Goal: Task Accomplishment & Management: Complete application form

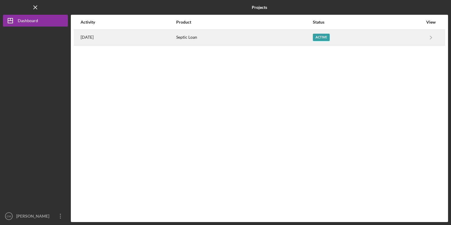
click at [358, 40] on div "Active" at bounding box center [368, 37] width 110 height 15
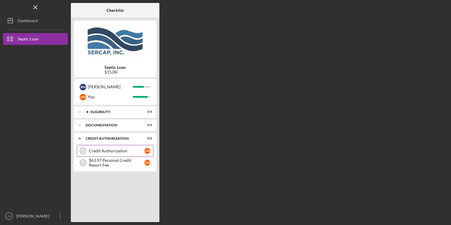
click at [120, 149] on div "Credit Authorization" at bounding box center [117, 151] width 56 height 5
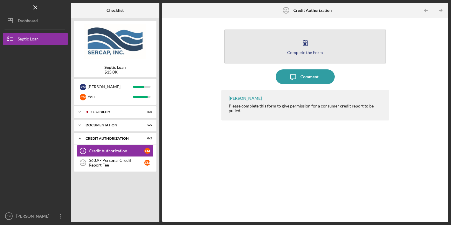
click at [301, 50] on div "Complete the Form" at bounding box center [305, 52] width 36 height 4
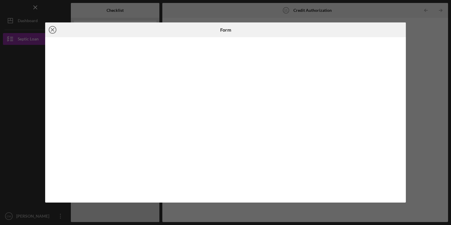
click at [50, 28] on icon "Icon/Close" at bounding box center [52, 29] width 15 height 15
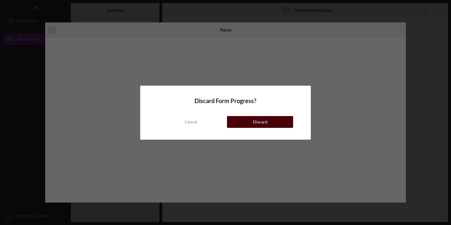
click at [245, 125] on button "Discard" at bounding box center [260, 122] width 66 height 12
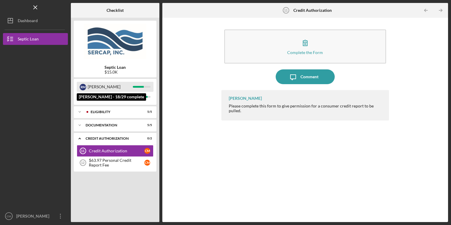
click at [102, 90] on div "[PERSON_NAME]" at bounding box center [110, 87] width 45 height 10
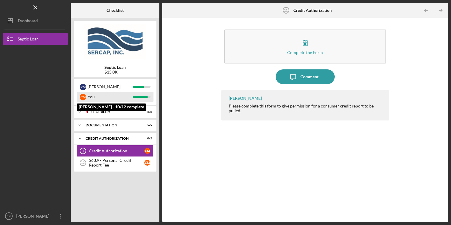
click at [92, 97] on div "You" at bounding box center [110, 97] width 45 height 10
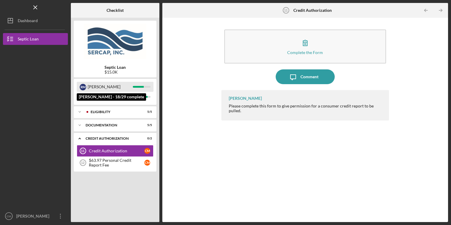
click at [92, 87] on div "[PERSON_NAME]" at bounding box center [110, 87] width 45 height 10
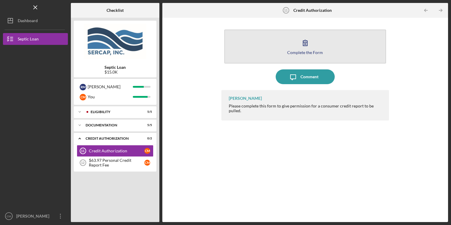
click at [307, 48] on icon "button" at bounding box center [305, 42] width 15 height 15
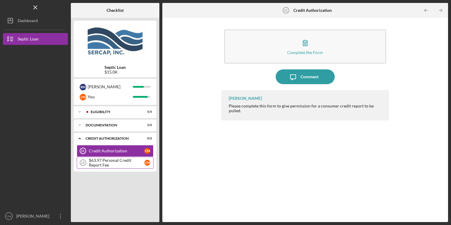
click at [98, 164] on div "$63.97 Personal Credit Report Fee" at bounding box center [117, 162] width 56 height 9
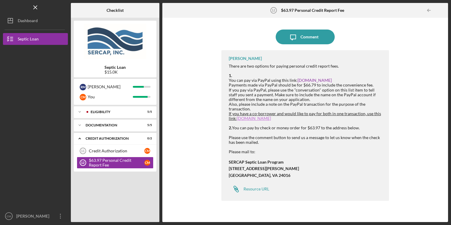
click at [248, 119] on link "PayPal.Me" at bounding box center [254, 118] width 34 height 5
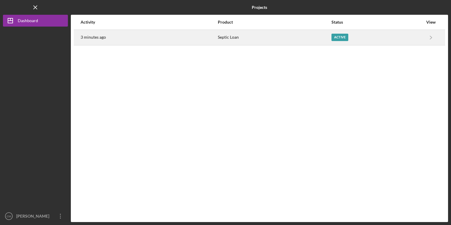
click at [340, 38] on div "Active" at bounding box center [340, 37] width 17 height 7
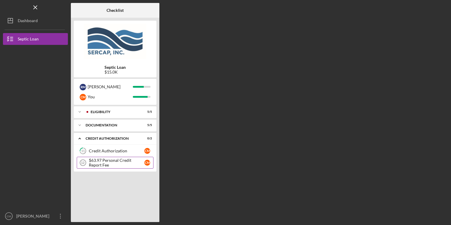
click at [125, 161] on div "$63.97 Personal Credit Report Fee" at bounding box center [117, 162] width 56 height 9
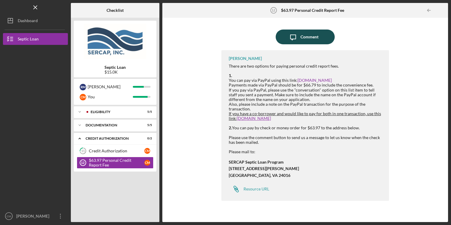
click at [300, 37] on button "Icon/Message Comment" at bounding box center [305, 37] width 59 height 15
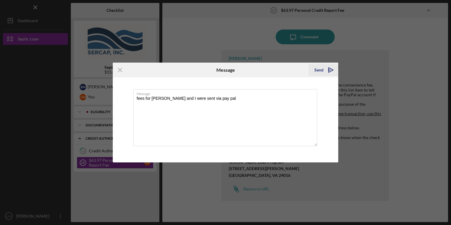
type textarea "fees for [PERSON_NAME] and I were sent via pay pal"
click at [317, 72] on div "Send" at bounding box center [318, 70] width 9 height 12
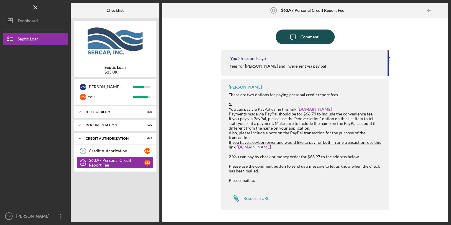
click at [307, 37] on div "Comment" at bounding box center [310, 37] width 18 height 15
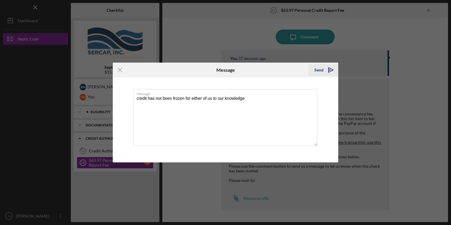
type textarea "credit has not been frozen for either of us to our knowledge"
click at [319, 73] on div "Send" at bounding box center [318, 70] width 9 height 12
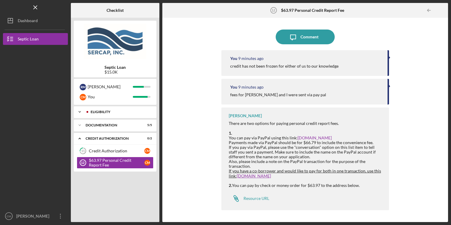
click at [108, 115] on div "Icon/Expander Eligibility 5 / 5" at bounding box center [115, 112] width 83 height 12
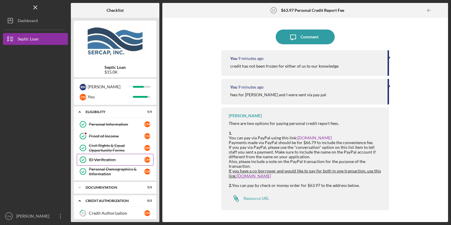
scroll to position [17, 0]
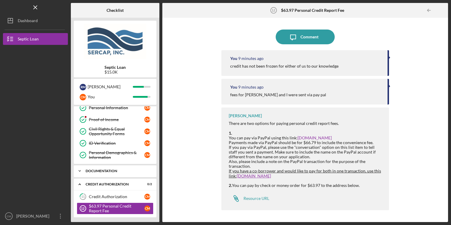
click at [113, 169] on div "Documentation" at bounding box center [117, 171] width 63 height 4
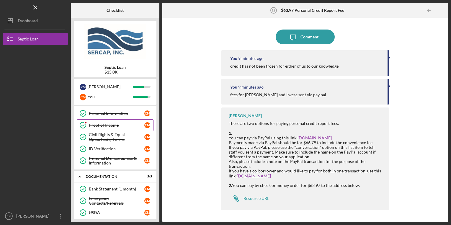
scroll to position [0, 0]
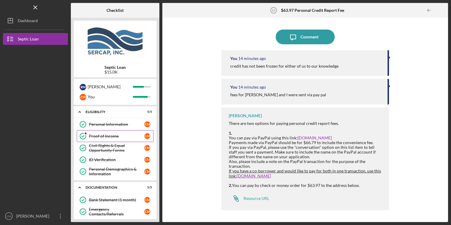
click at [107, 137] on div "Proof of Income" at bounding box center [117, 136] width 56 height 5
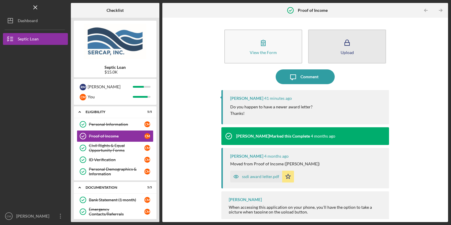
click at [351, 48] on icon "button" at bounding box center [347, 42] width 15 height 15
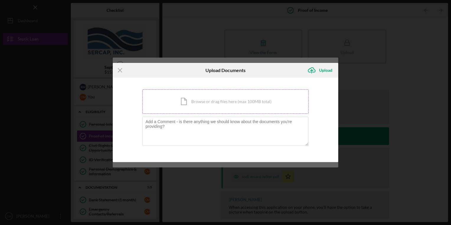
click at [193, 106] on div "Icon/Document Browse or drag files here (max 100MB total) Tap to choose files o…" at bounding box center [225, 101] width 167 height 24
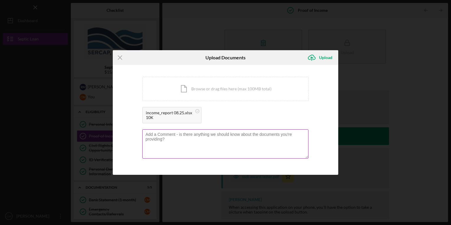
click at [196, 148] on textarea at bounding box center [225, 143] width 166 height 29
type textarea "A"
type textarea "[DATE] self employment income for [PERSON_NAME] LICSW"
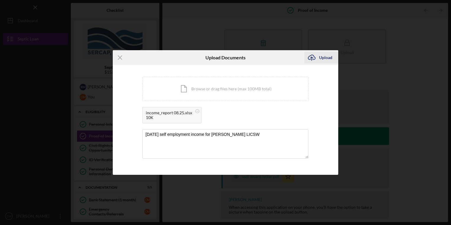
click at [319, 60] on div "Upload" at bounding box center [325, 58] width 13 height 12
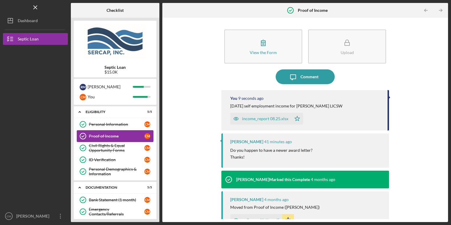
scroll to position [78, 0]
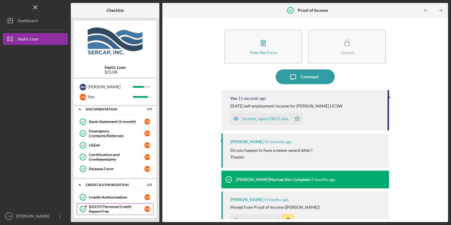
click at [93, 208] on div "$63.97 Personal Credit Report Fee" at bounding box center [117, 208] width 56 height 9
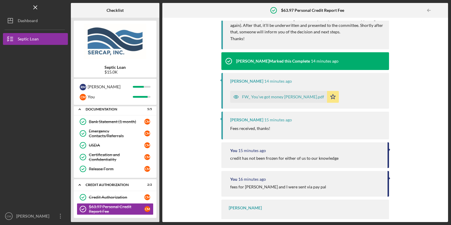
scroll to position [85, 0]
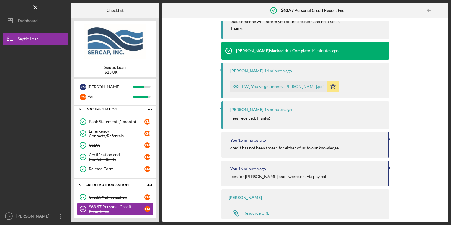
click at [184, 112] on div "Icon/Message Comment Lois Miller 14 minutes ago Great, thanks! Once I receive R…" at bounding box center [305, 120] width 280 height 198
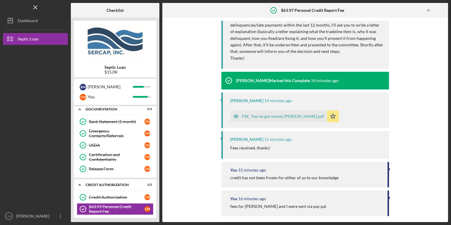
scroll to position [56, 0]
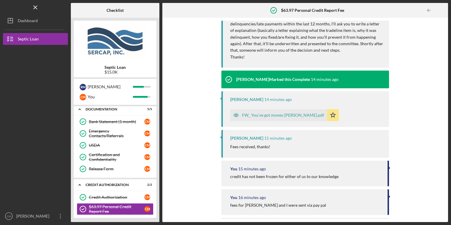
click at [275, 117] on div "FW_ You've got money Maguire.pdf" at bounding box center [283, 115] width 82 height 5
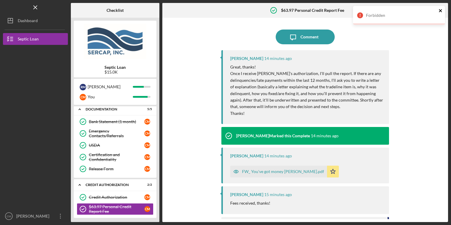
click at [440, 12] on icon "close" at bounding box center [441, 10] width 4 height 5
click at [196, 107] on div "Icon/Message Comment Lois Miller 14 minutes ago Great, thanks! Once I receive R…" at bounding box center [305, 120] width 280 height 198
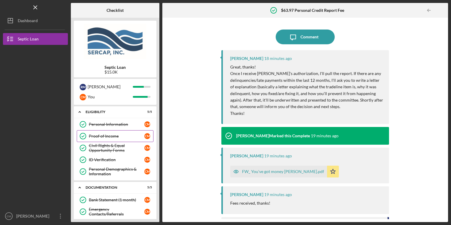
click at [117, 132] on link "Proof of Income Proof of Income C M" at bounding box center [115, 136] width 77 height 12
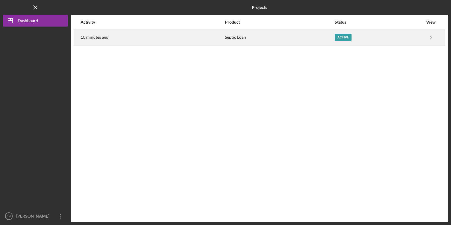
click at [423, 39] on td "Icon/Navigate Septic Loan Icon/Navigate" at bounding box center [430, 38] width 15 height 16
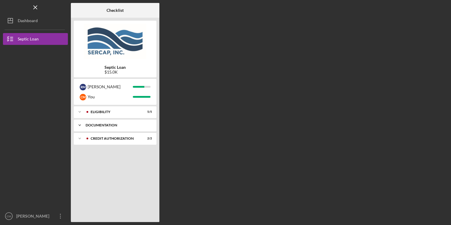
click at [91, 124] on div "Documentation" at bounding box center [117, 125] width 63 height 4
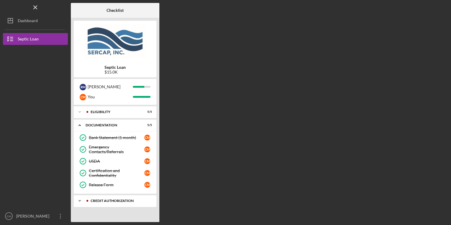
click at [100, 200] on div "CREDIT AUTHORIZATION" at bounding box center [120, 201] width 58 height 4
click at [105, 113] on div "Eligibility" at bounding box center [120, 112] width 58 height 4
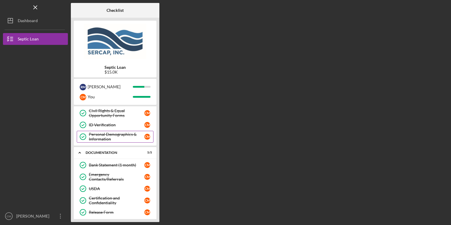
scroll to position [36, 0]
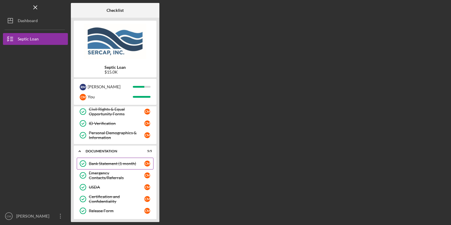
click at [107, 165] on div "Bank Statement (1 month)" at bounding box center [117, 163] width 56 height 5
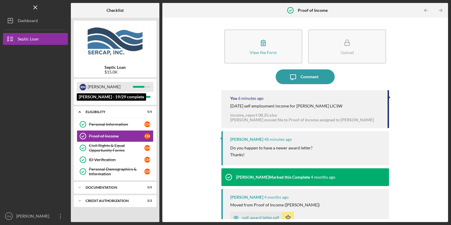
click at [96, 85] on div "[PERSON_NAME]" at bounding box center [110, 87] width 45 height 10
click at [88, 88] on div "[PERSON_NAME]" at bounding box center [110, 87] width 45 height 10
click at [80, 87] on div "R M" at bounding box center [83, 87] width 6 height 6
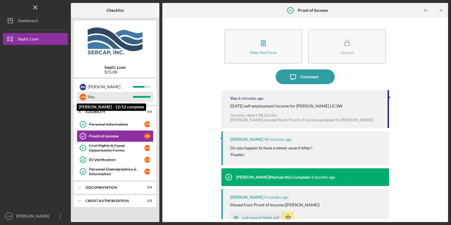
click at [89, 94] on div "You" at bounding box center [110, 97] width 45 height 10
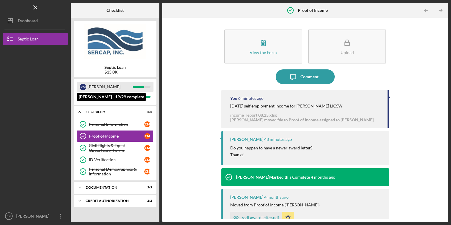
click at [84, 87] on div "R M" at bounding box center [83, 87] width 6 height 6
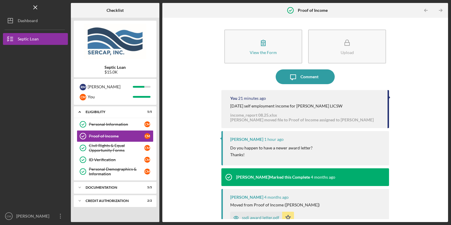
click at [203, 61] on div "View the Form Form Upload Icon/Message Comment You 21 minutes ago [DATE] self e…" at bounding box center [305, 120] width 280 height 198
